Goal: Navigation & Orientation: Understand site structure

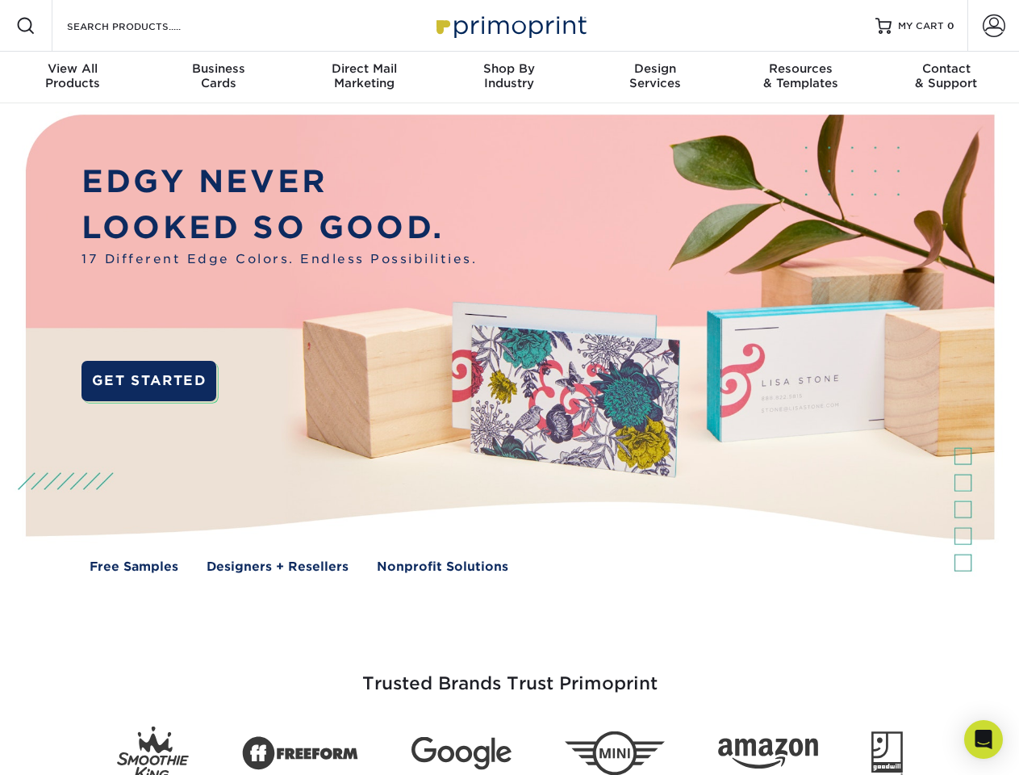
click at [509, 387] on img at bounding box center [509, 355] width 1009 height 504
click at [26, 26] on span at bounding box center [25, 25] width 19 height 19
click at [993, 26] on span at bounding box center [994, 26] width 23 height 23
click at [73, 77] on div "View All Products" at bounding box center [72, 75] width 145 height 29
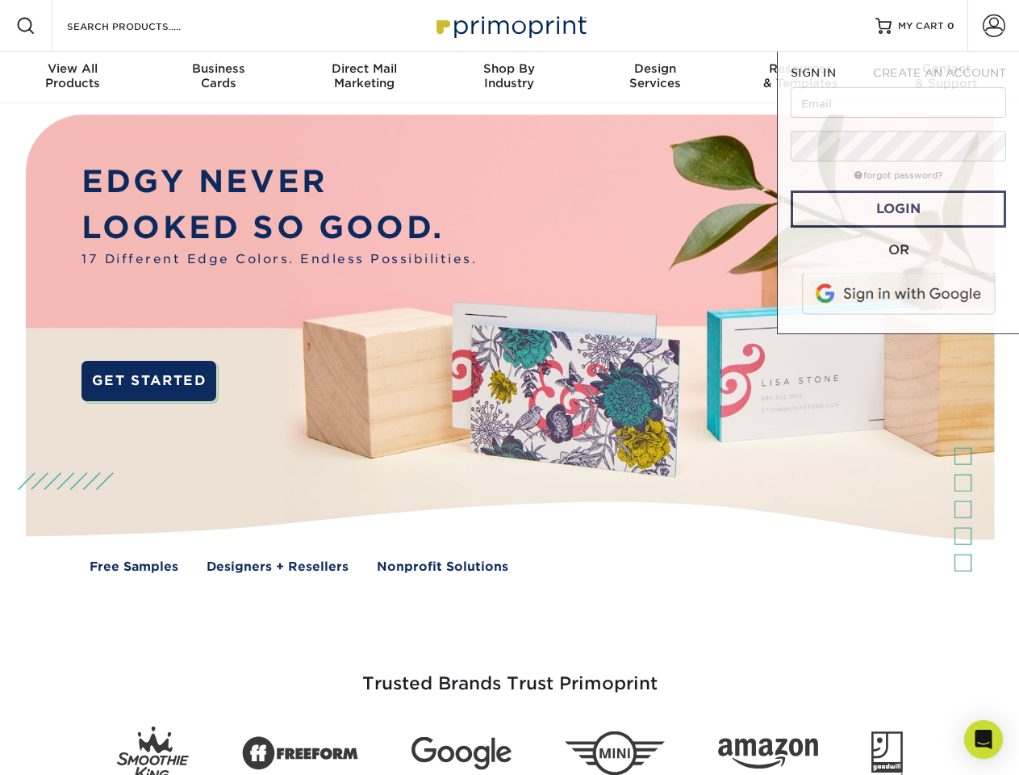
click at [218, 77] on div "Business Cards" at bounding box center [217, 75] width 145 height 29
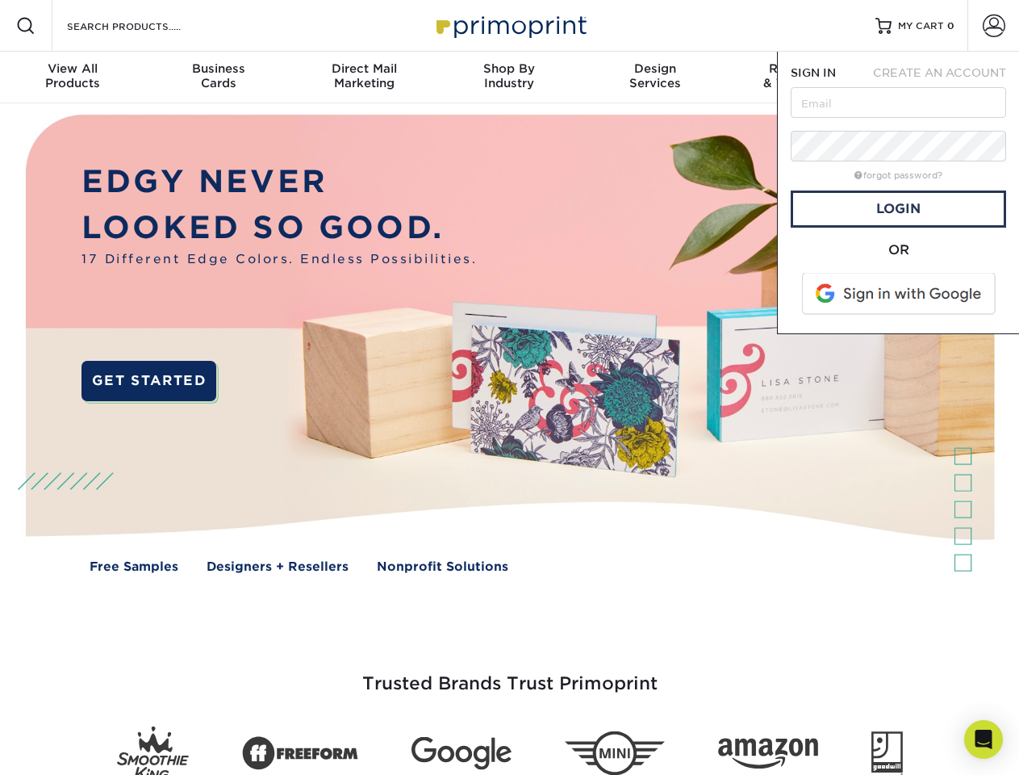
click at [364, 77] on div "Direct Mail Marketing" at bounding box center [363, 75] width 145 height 29
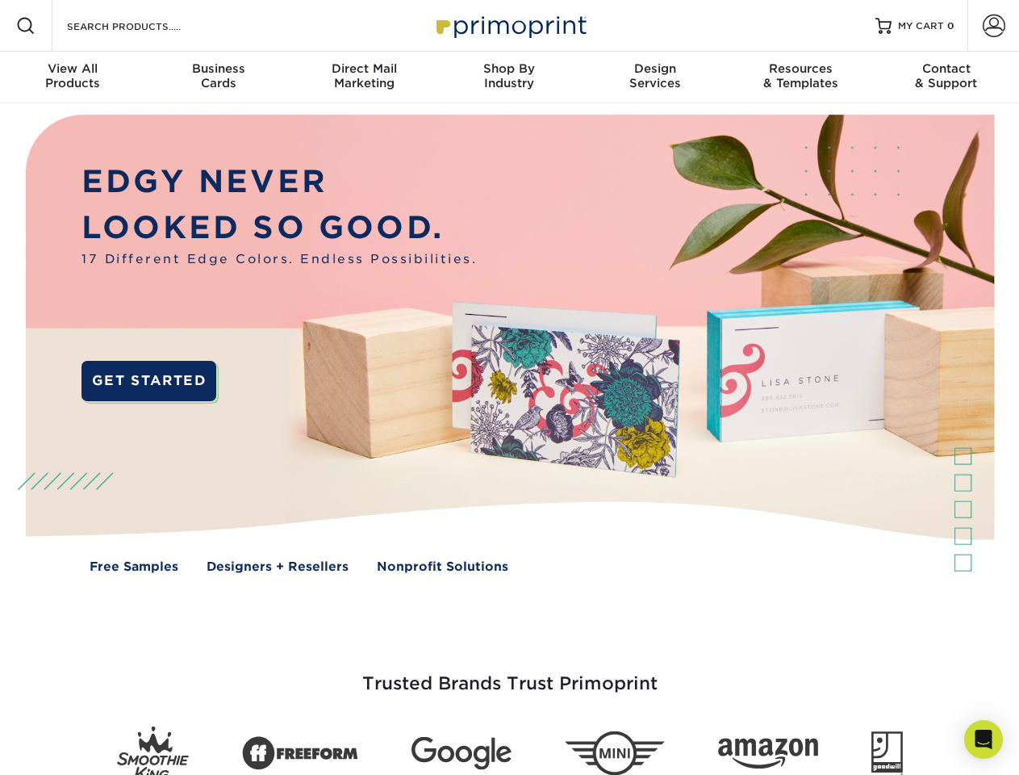
click at [509, 77] on div "Shop By Industry" at bounding box center [509, 75] width 145 height 29
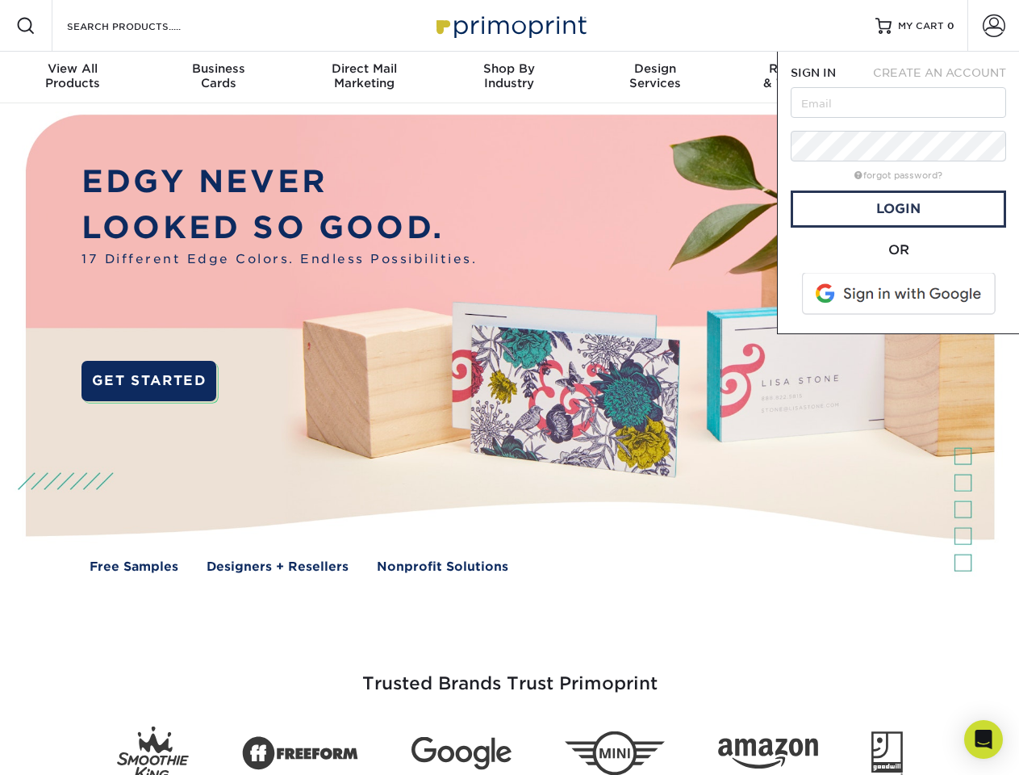
click at [655, 77] on div "Design Services" at bounding box center [655, 75] width 145 height 29
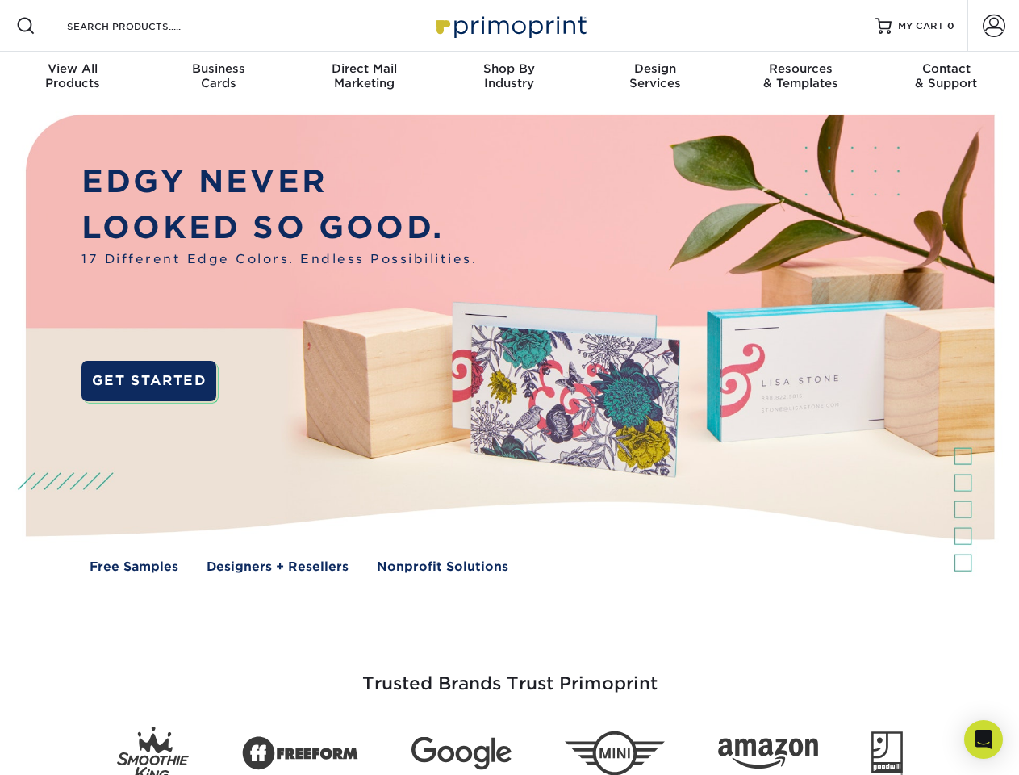
click at [801, 77] on span "SIGN IN" at bounding box center [813, 72] width 45 height 13
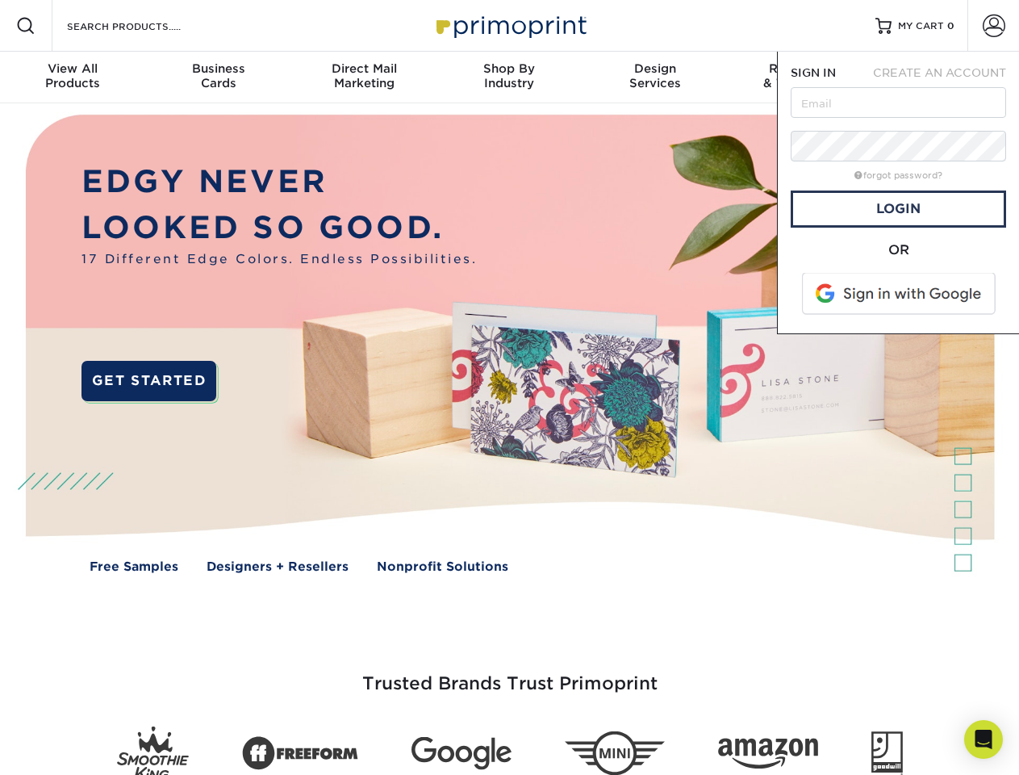
click at [947, 77] on div "Contact & Support" at bounding box center [946, 75] width 145 height 29
